Goal: Complete application form

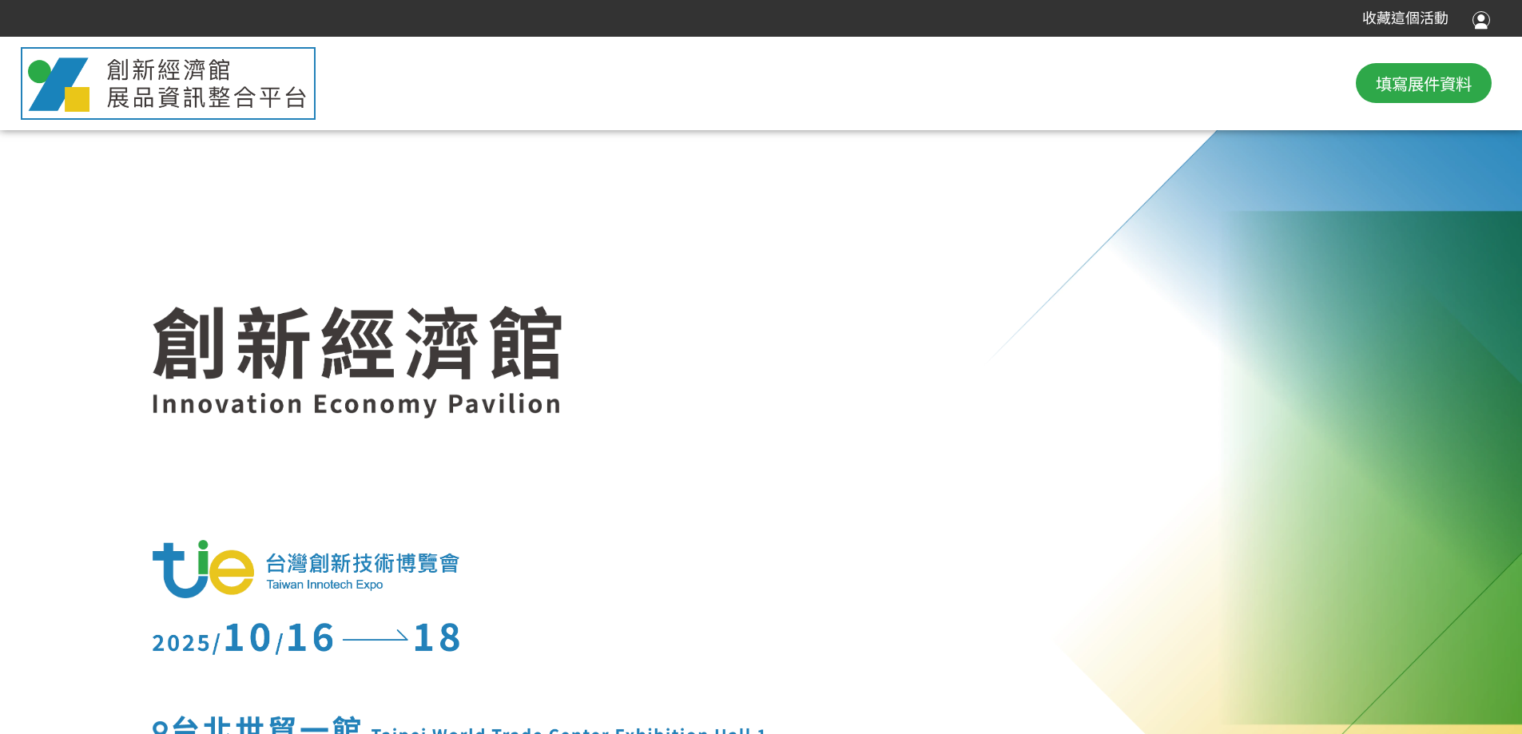
click at [1482, 23] on div at bounding box center [1481, 19] width 18 height 22
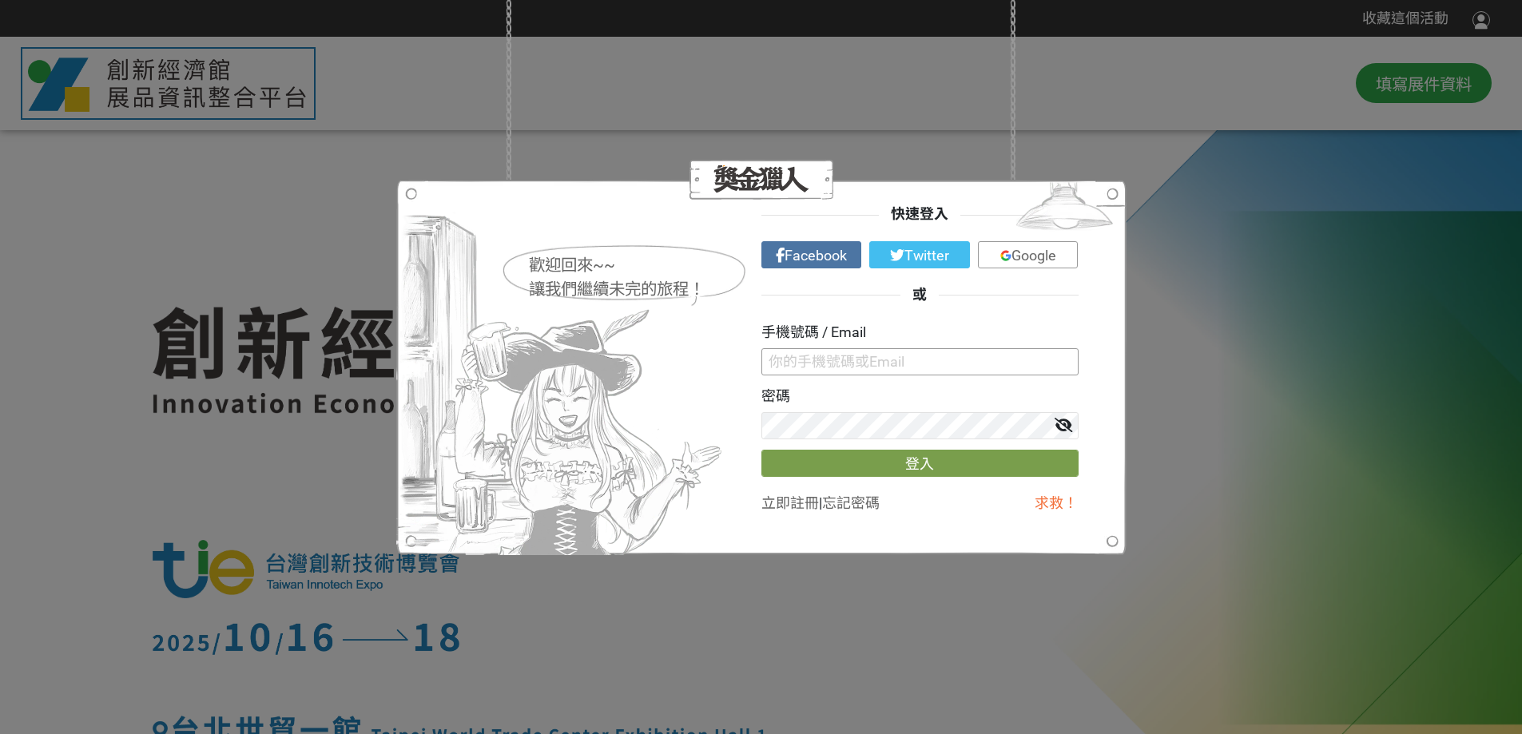
click at [879, 367] on input "text" at bounding box center [919, 361] width 317 height 27
paste input "[EMAIL_ADDRESS][DOMAIN_NAME]"
type input "[EMAIL_ADDRESS][DOMAIN_NAME]"
click at [911, 463] on button "登入" at bounding box center [919, 463] width 317 height 27
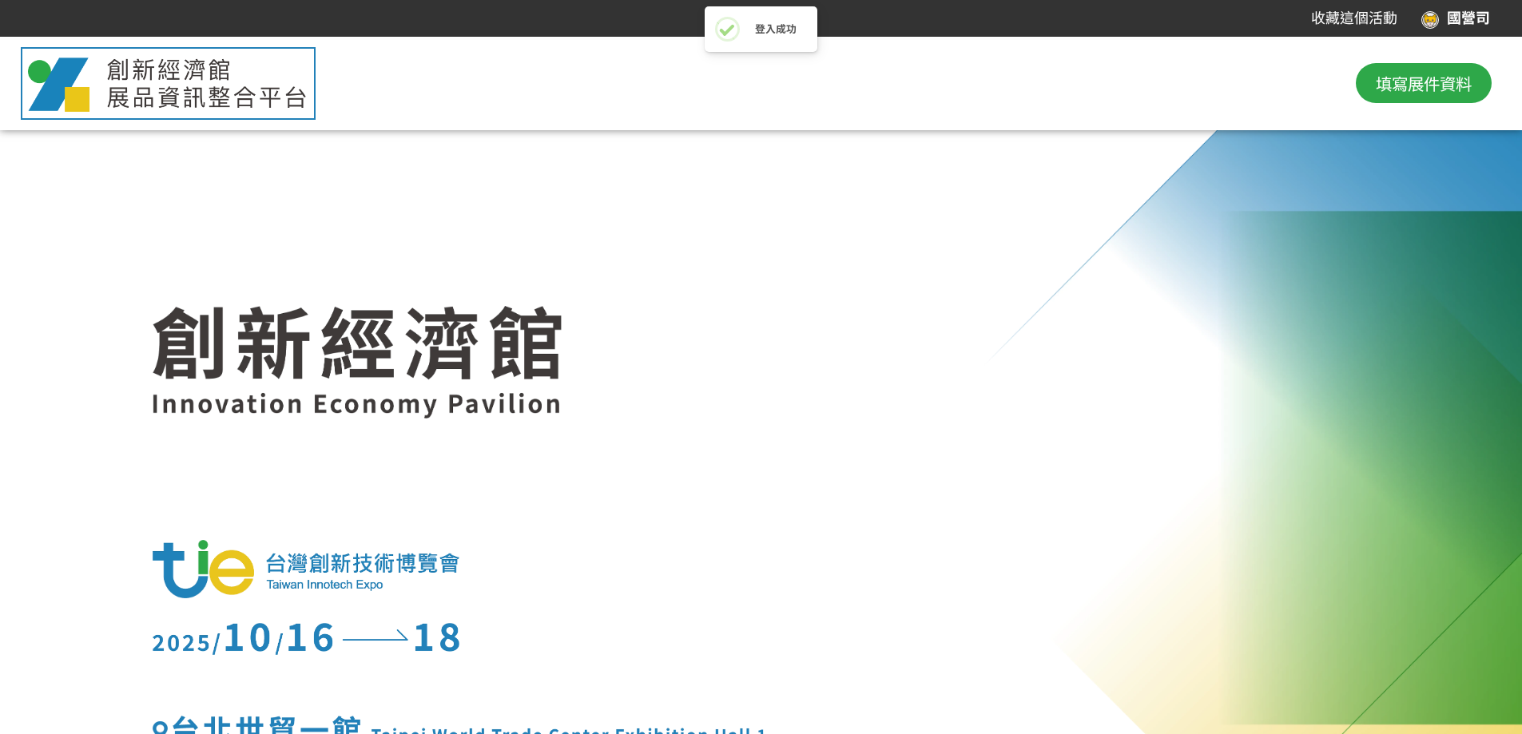
click at [1431, 76] on span "填寫展件資料" at bounding box center [1423, 83] width 96 height 24
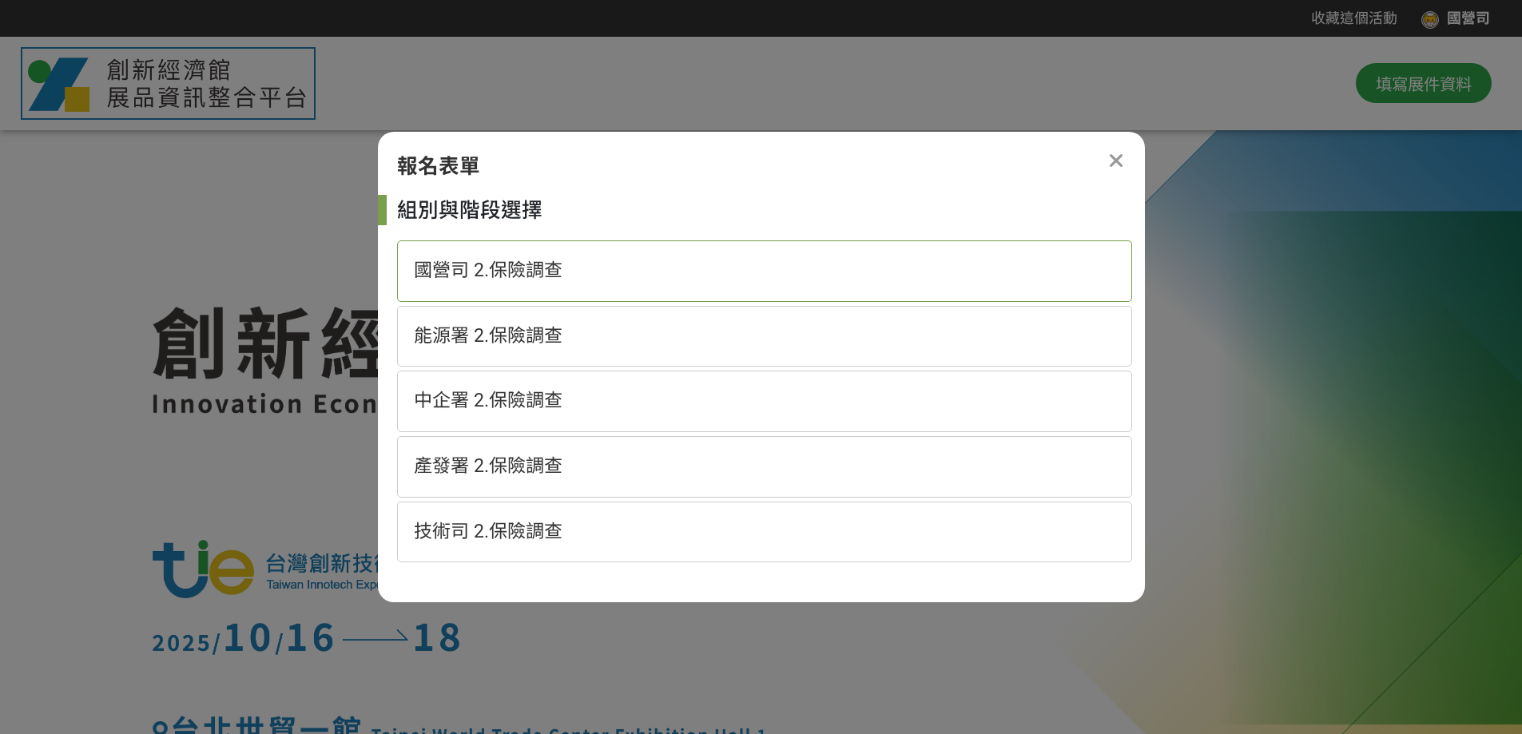
click at [514, 260] on span "國營司 2.保險調查" at bounding box center [488, 271] width 149 height 22
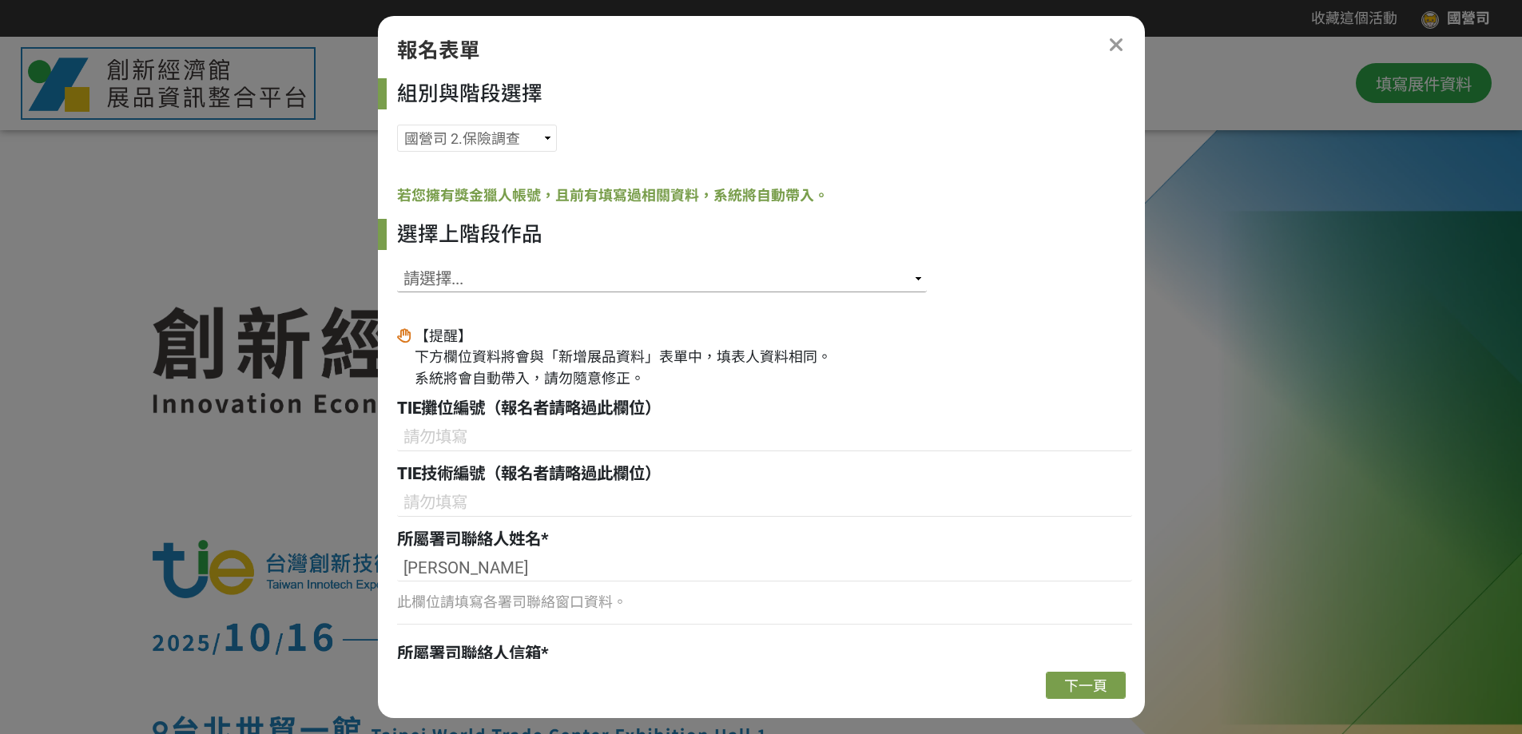
click at [859, 284] on select "請選擇... SID: 342925, 標題: 發展沙鹿配水中心及[GEOGRAPHIC_DATA]小水力發電 SID: 342340, 標題: 台電文創退役…" at bounding box center [662, 278] width 530 height 27
select select "342252"
click at [397, 265] on select "請選擇... SID: 342925, 標題: 發展沙鹿配水中心及[GEOGRAPHIC_DATA]小水力發電 SID: 342340, 標題: 台電文創退役…" at bounding box center [662, 278] width 530 height 27
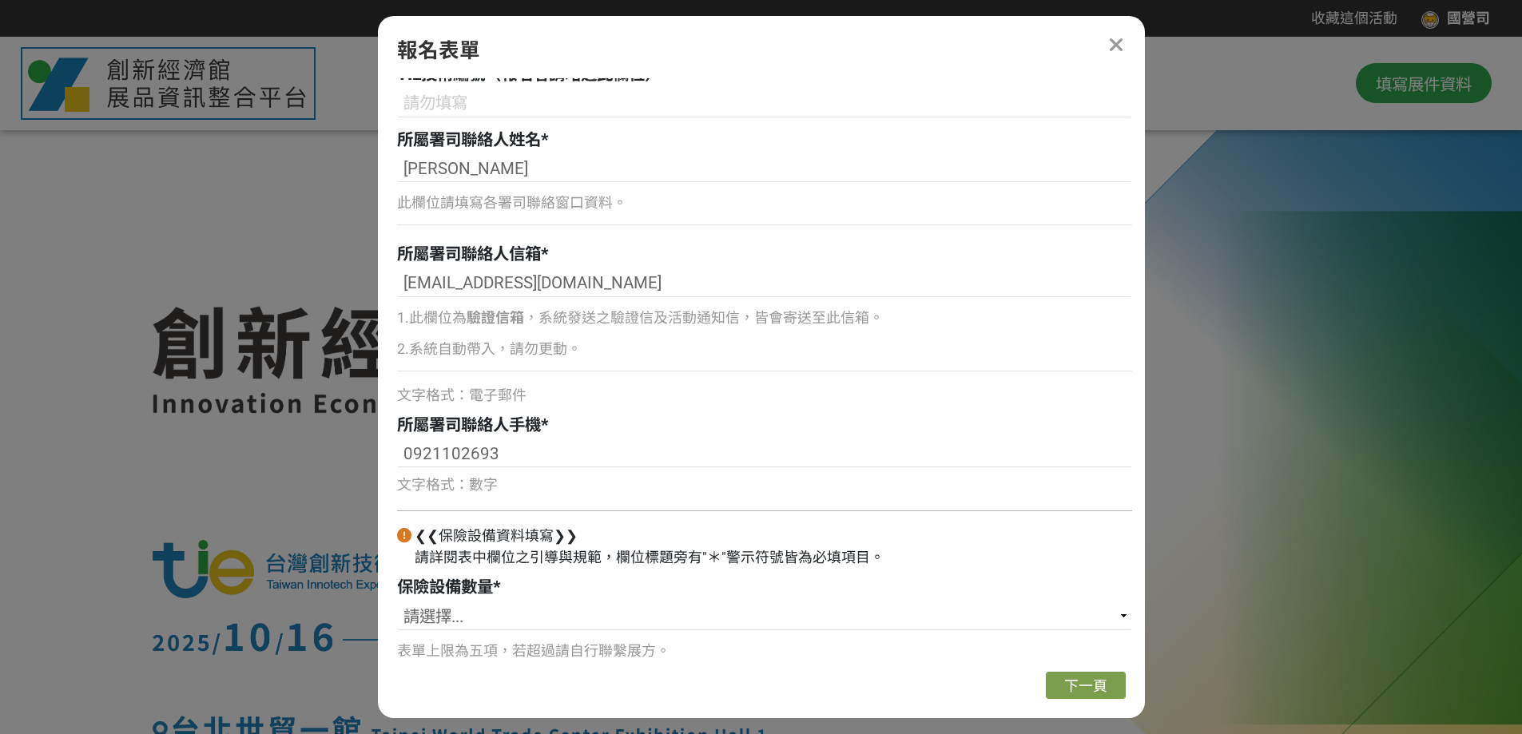
scroll to position [423, 0]
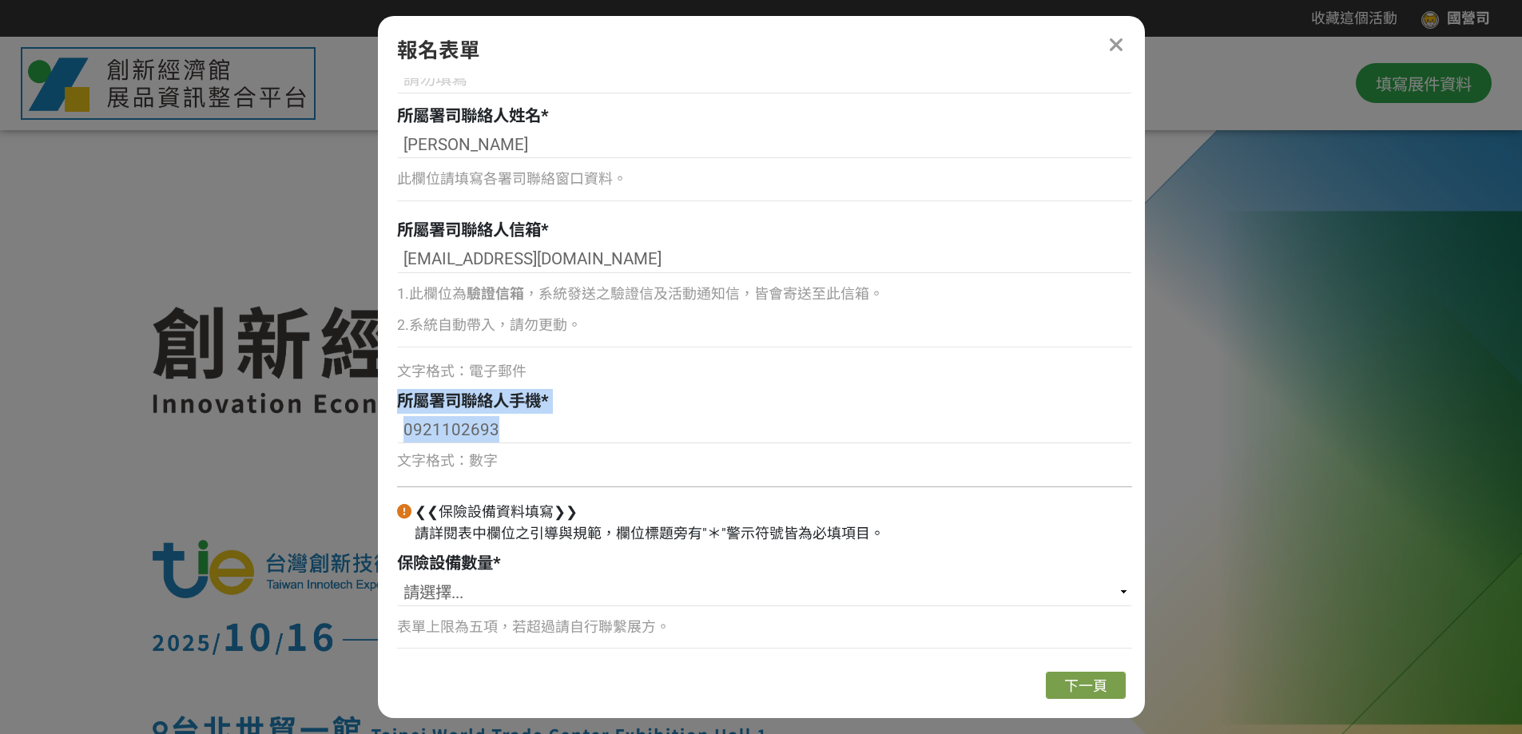
drag, startPoint x: 1144, startPoint y: 372, endPoint x: 1144, endPoint y: 443, distance: 71.1
click at [1144, 443] on div "組別與階段選擇 國營司 2.保險調查 能源署 2.保險調查 中企署 2.保險調查 產發署 2.保險調查 技術司 2.保險調查 若您擁有獎金獵人帳號，且前有填寫…" at bounding box center [761, 368] width 767 height 581
click at [1320, 423] on div at bounding box center [761, 465] width 1217 height 561
click at [1112, 43] on icon at bounding box center [1116, 45] width 16 height 21
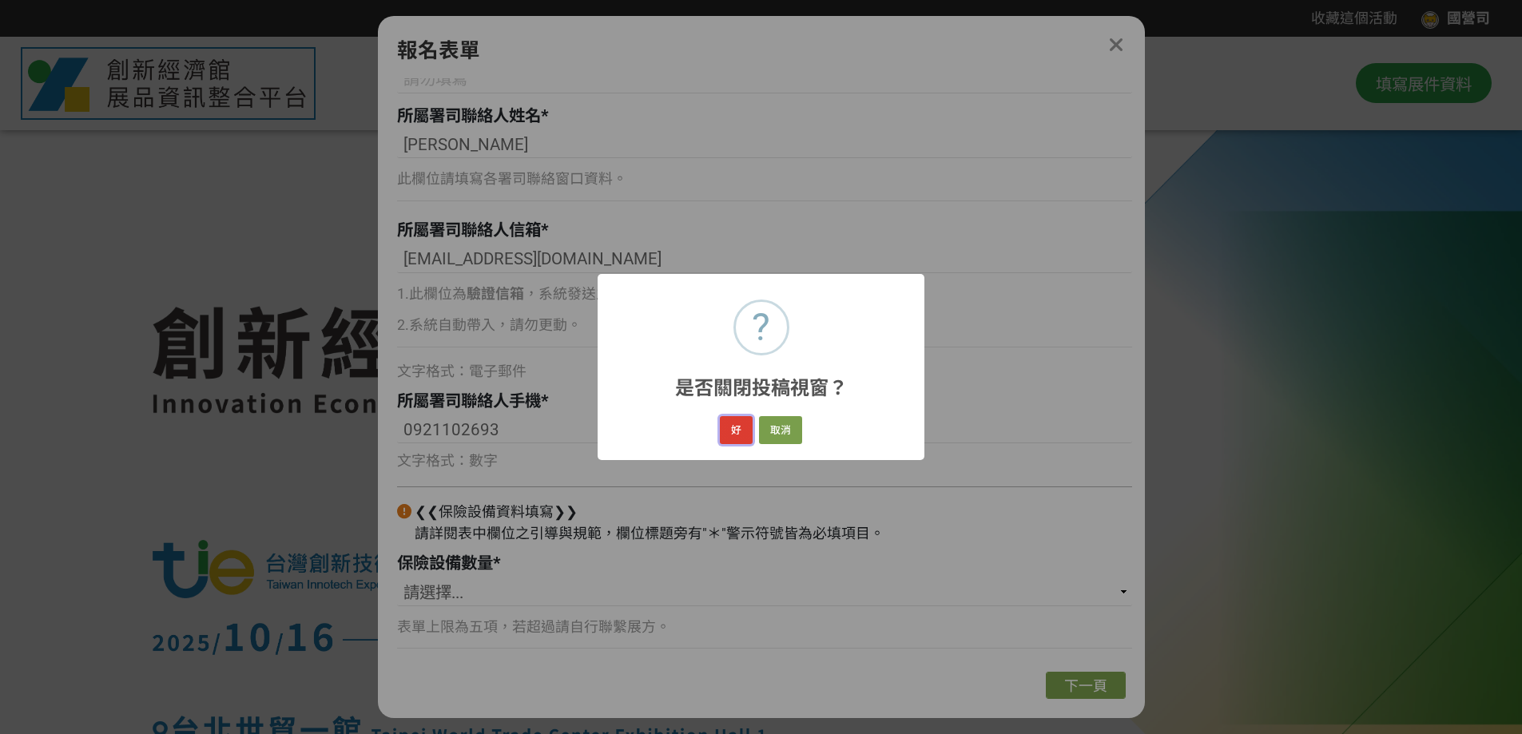
drag, startPoint x: 745, startPoint y: 431, endPoint x: 748, endPoint y: 419, distance: 12.2
click at [745, 431] on button "好" at bounding box center [736, 430] width 33 height 28
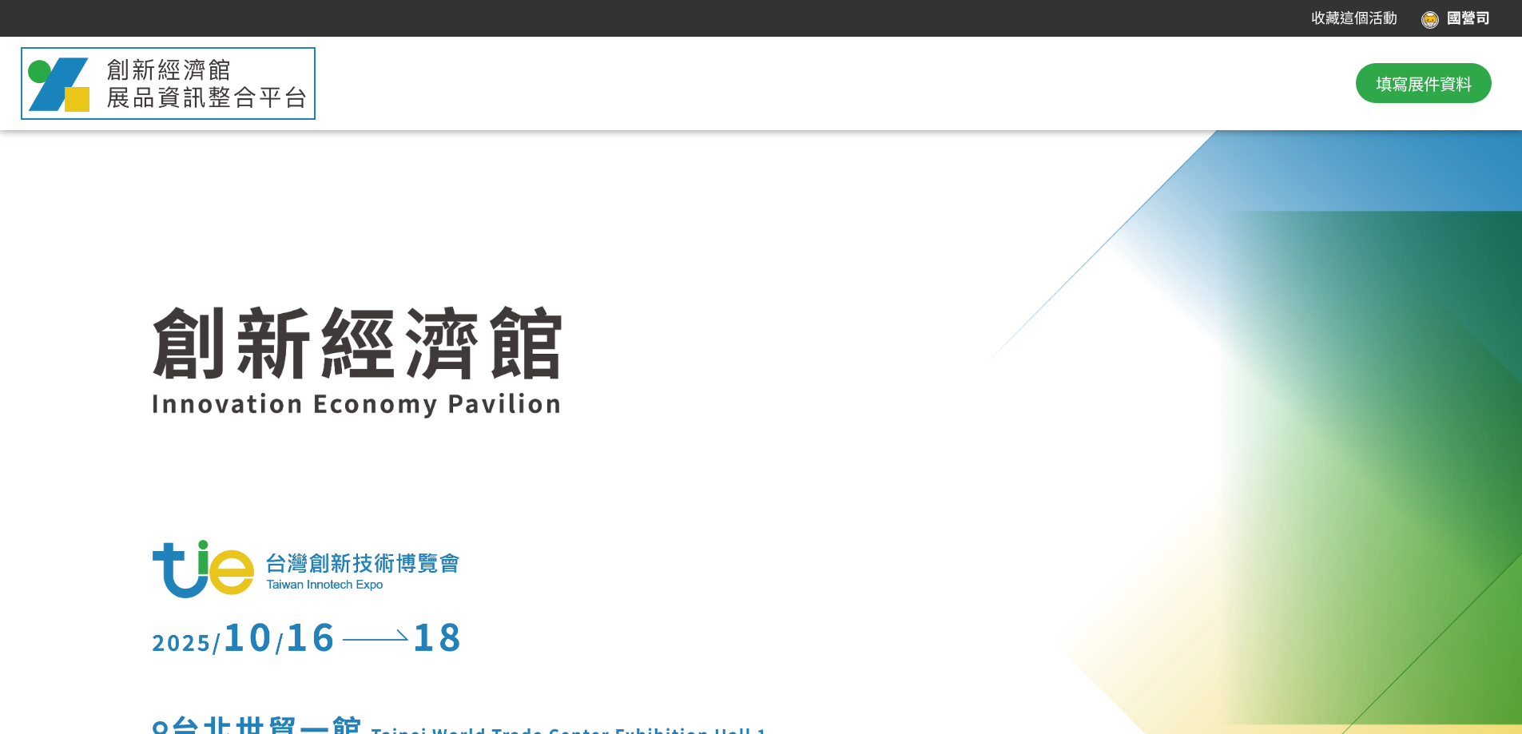
click at [1433, 85] on span "填寫展件資料" at bounding box center [1423, 83] width 96 height 24
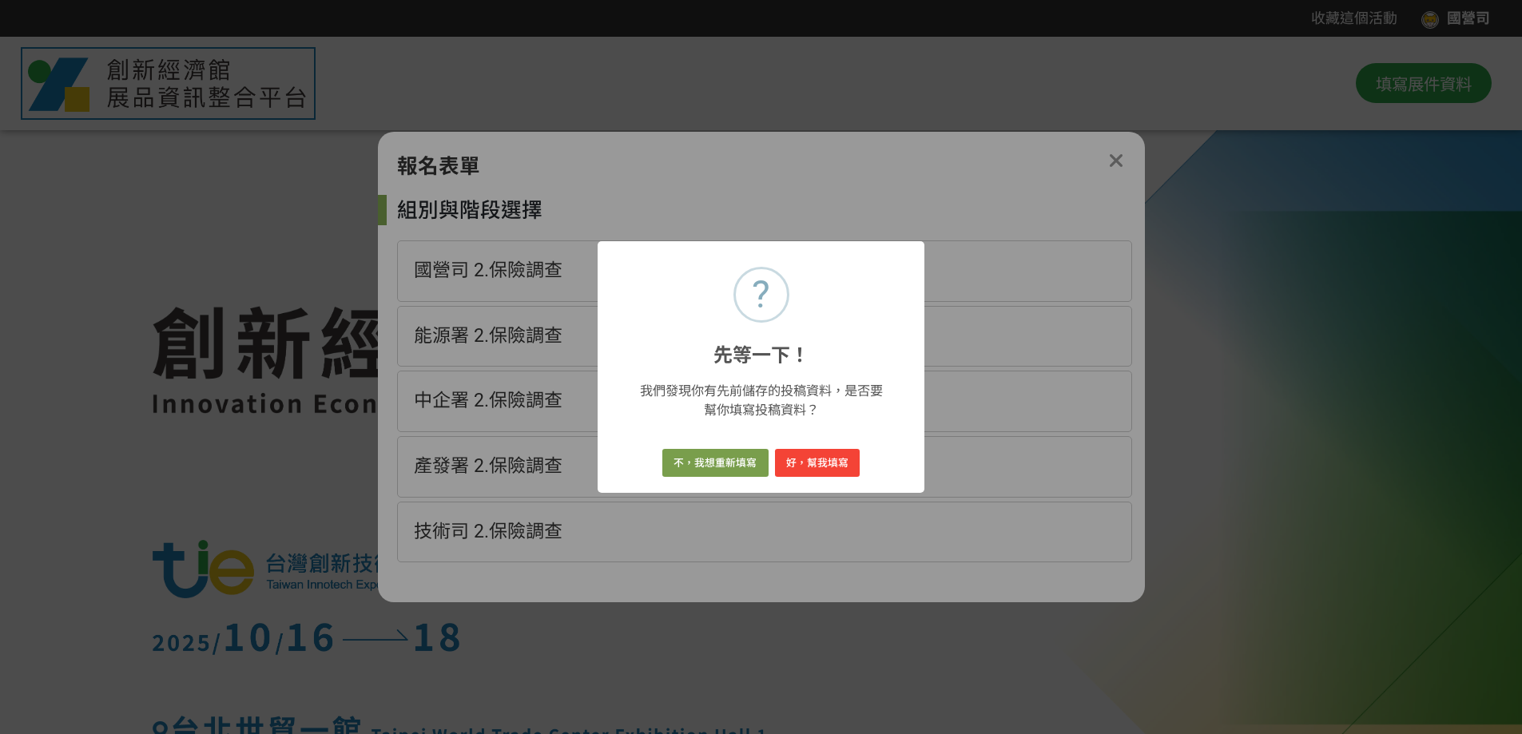
click at [1135, 164] on div "? 先等一下！ × 我們發現你有先前儲存的投稿資料，是否要幫你填寫投稿資料？ 不，我想重新填寫 好，幫我填寫" at bounding box center [761, 367] width 1522 height 734
